Goal: Browse casually

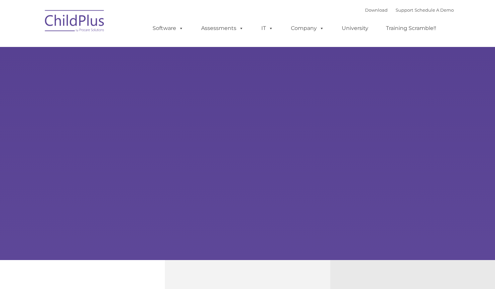
select select "MEDIUM"
type input ""
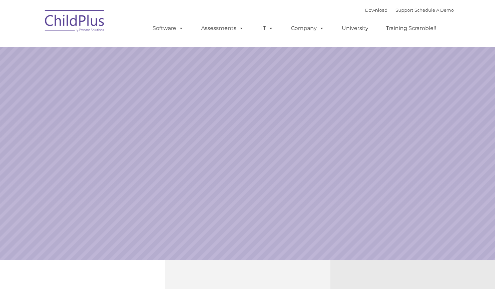
select select "MEDIUM"
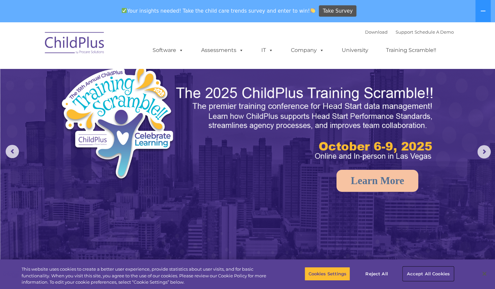
click at [445, 274] on button "Accept All Cookies" at bounding box center [428, 274] width 50 height 14
